Goal: Navigation & Orientation: Find specific page/section

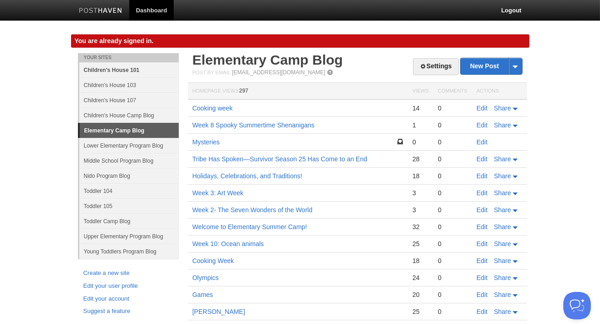
click at [129, 77] on link "Children's House 101" at bounding box center [128, 69] width 99 height 15
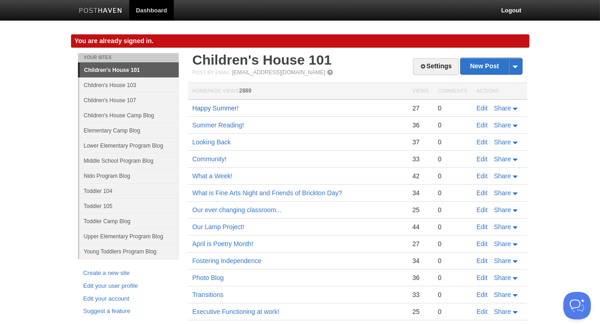
click at [227, 107] on link "Happy Summer!" at bounding box center [216, 108] width 46 height 7
click at [235, 123] on link "Summer Reading!" at bounding box center [219, 124] width 52 height 7
click at [134, 89] on link "Children's House 103" at bounding box center [128, 84] width 99 height 15
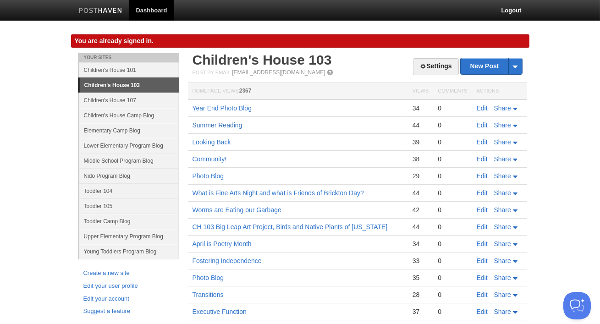
click at [220, 128] on link "Summer Reading" at bounding box center [218, 124] width 50 height 7
click at [123, 99] on link "Children's House 107" at bounding box center [128, 100] width 99 height 15
click at [131, 99] on link "Children's House 107" at bounding box center [128, 100] width 99 height 15
click at [143, 89] on link "Children's House 103" at bounding box center [129, 85] width 99 height 15
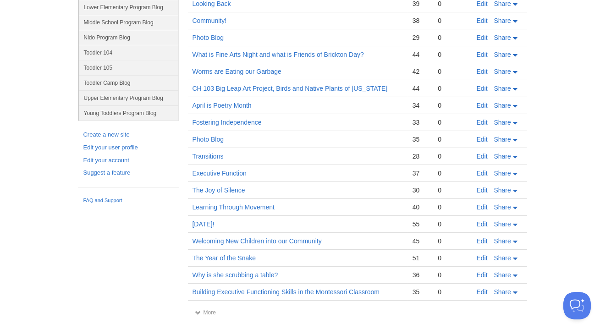
scroll to position [147, 0]
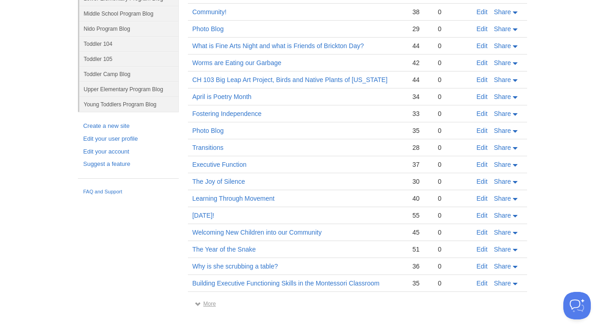
click at [211, 301] on link "More" at bounding box center [205, 304] width 21 height 6
click at [209, 304] on link "More" at bounding box center [205, 304] width 21 height 6
click at [208, 302] on link "More" at bounding box center [205, 304] width 21 height 6
click at [238, 265] on link "Why is she scrubbing a table?" at bounding box center [236, 266] width 86 height 7
